Goal: Task Accomplishment & Management: Complete application form

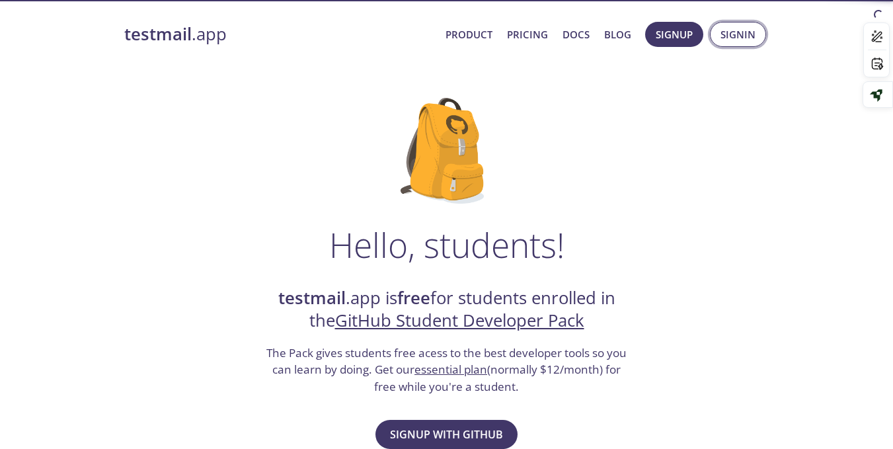
click at [752, 36] on span "Signin" at bounding box center [737, 34] width 35 height 17
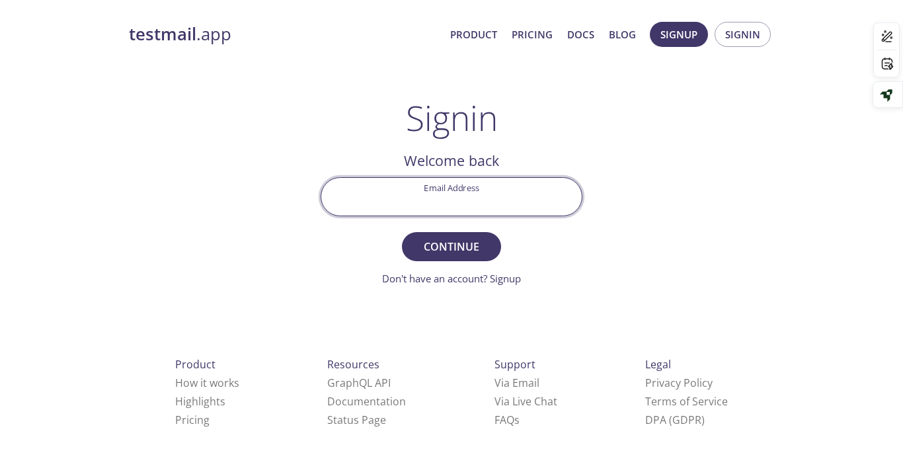
click at [470, 178] on input "Email Address" at bounding box center [451, 197] width 260 height 38
type input "[EMAIL_ADDRESS][DOMAIN_NAME]"
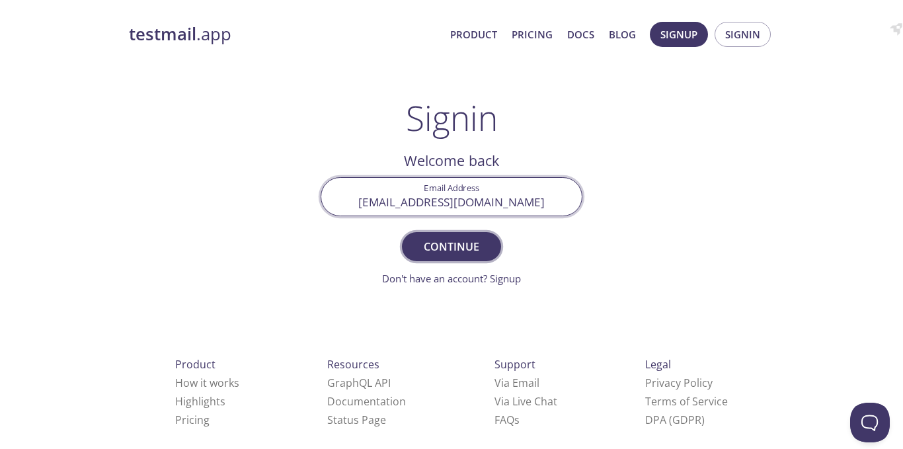
click at [477, 237] on span "Continue" at bounding box center [451, 246] width 70 height 19
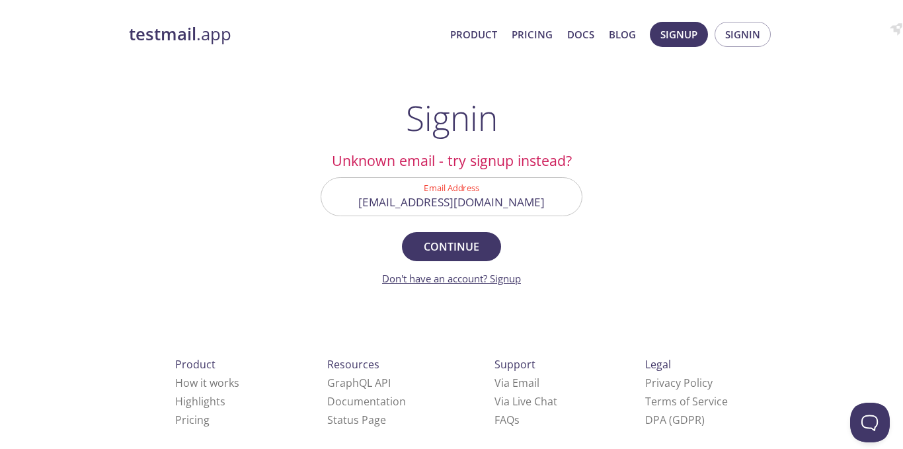
click at [490, 272] on link "Don't have an account? Signup" at bounding box center [451, 278] width 139 height 13
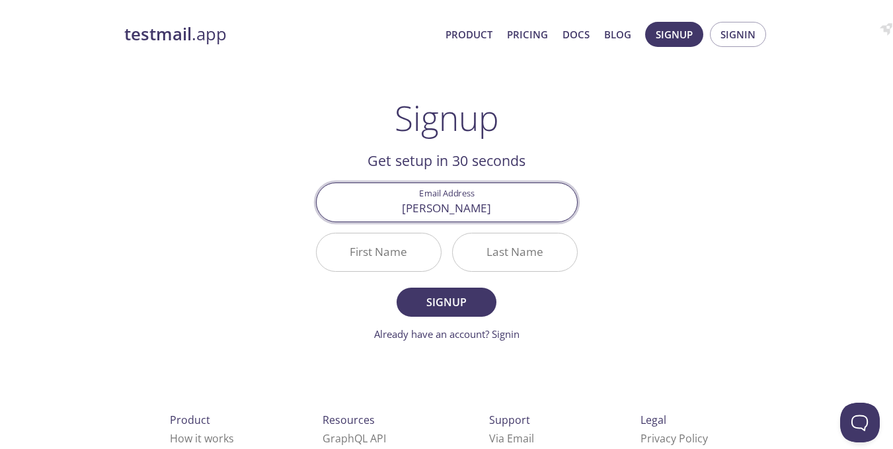
type input "[EMAIL_ADDRESS][DOMAIN_NAME]"
click at [469, 293] on span "Signup" at bounding box center [446, 302] width 70 height 19
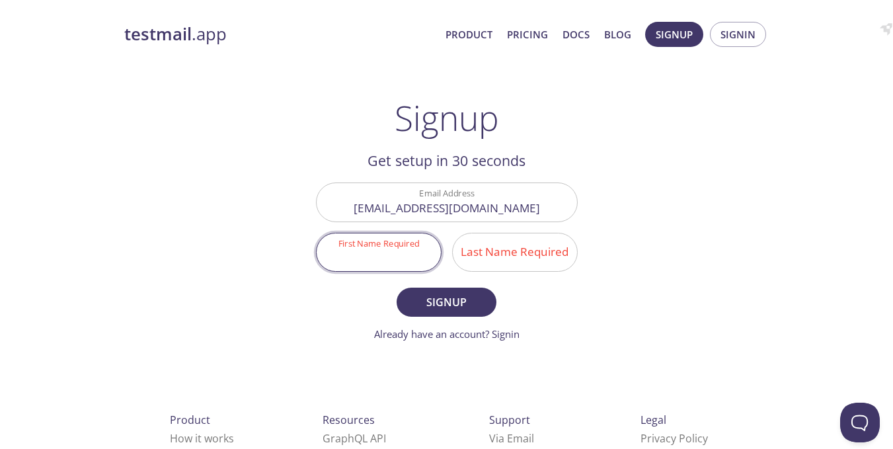
click at [418, 234] on input "First Name Required" at bounding box center [379, 252] width 124 height 38
type input "[DEMOGRAPHIC_DATA]"
click at [502, 239] on input "Last Name Required" at bounding box center [515, 252] width 124 height 38
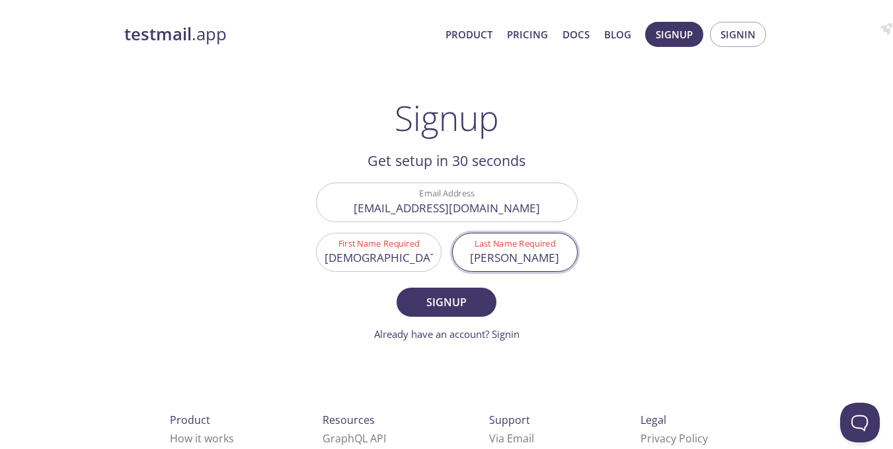
type input "[PERSON_NAME]"
click at [397, 288] on button "Signup" at bounding box center [446, 302] width 99 height 29
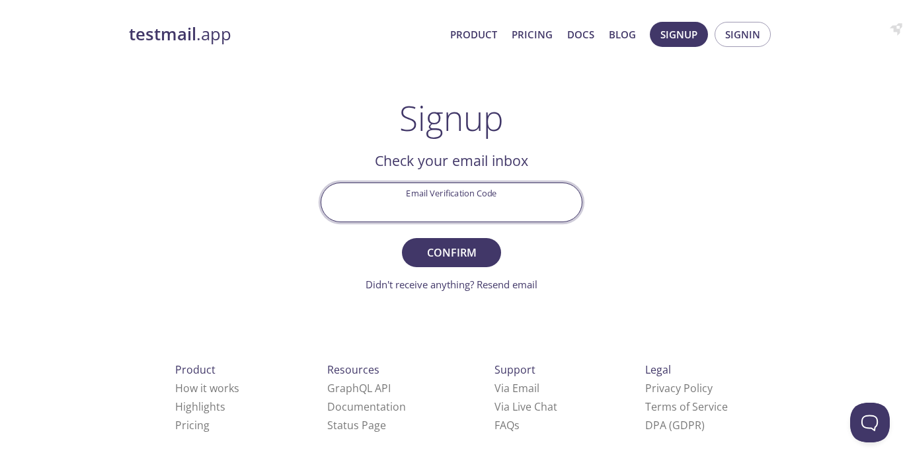
click at [474, 192] on input "Email Verification Code" at bounding box center [451, 202] width 260 height 38
paste input "E318AB6"
type input "E318AB6"
click at [402, 238] on button "Confirm" at bounding box center [451, 252] width 99 height 29
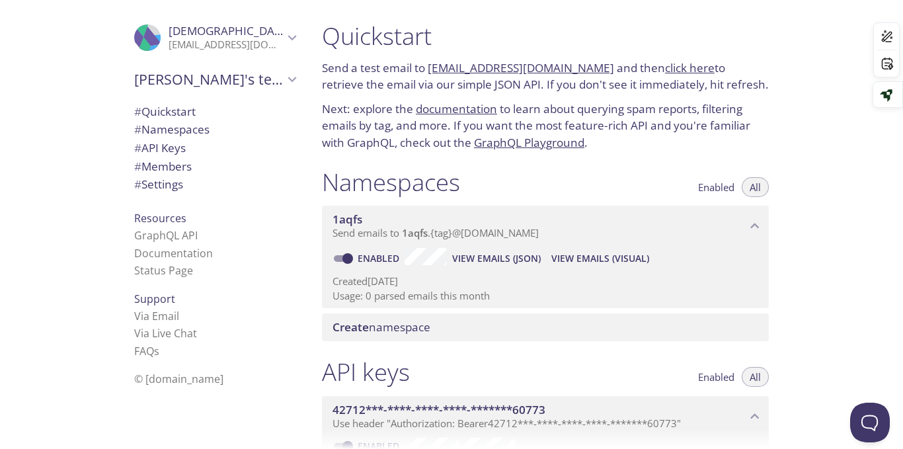
click at [665, 60] on link "click here" at bounding box center [690, 67] width 50 height 15
click at [172, 108] on span "# Quickstart" at bounding box center [164, 111] width 61 height 15
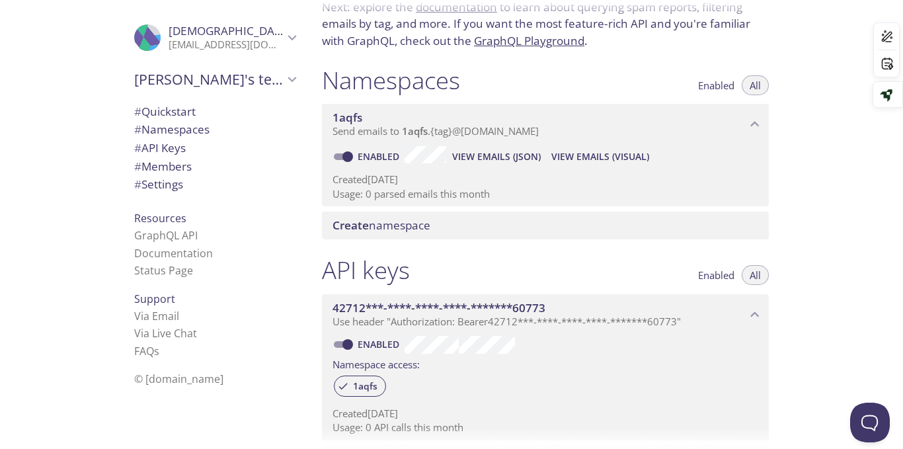
scroll to position [106, 0]
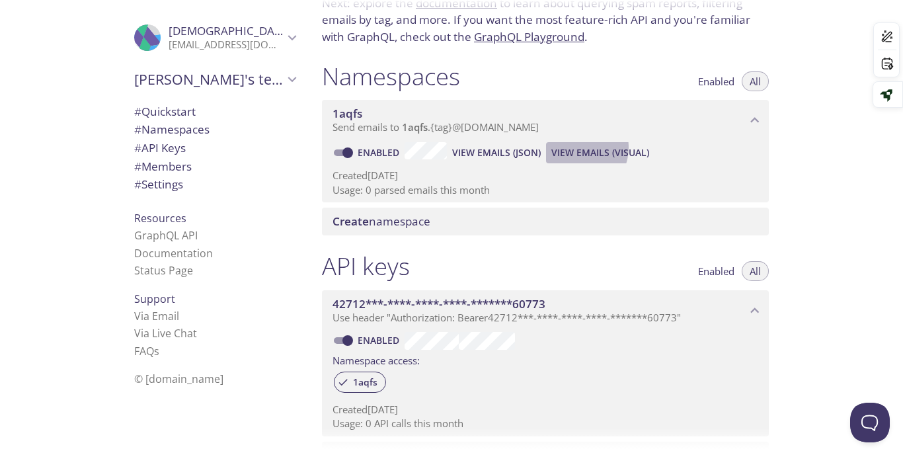
click at [551, 145] on span "View Emails (Visual)" at bounding box center [600, 153] width 98 height 16
